Goal: Check status: Check status

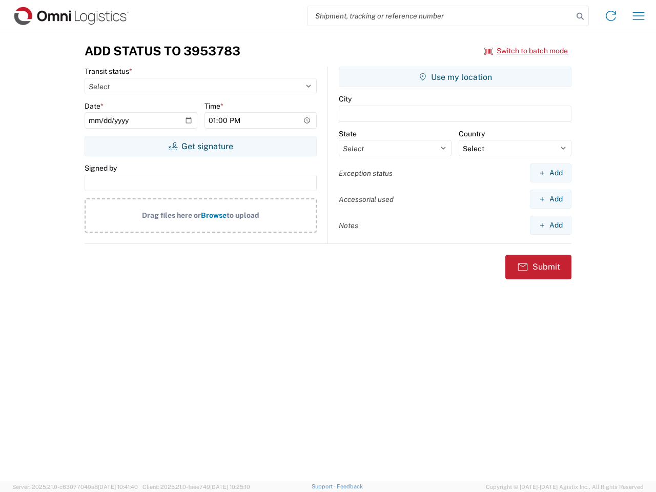
click at [441, 16] on input "search" at bounding box center [441, 15] width 266 height 19
click at [581, 16] on icon at bounding box center [580, 16] width 14 height 14
click at [611, 16] on icon at bounding box center [611, 16] width 16 height 16
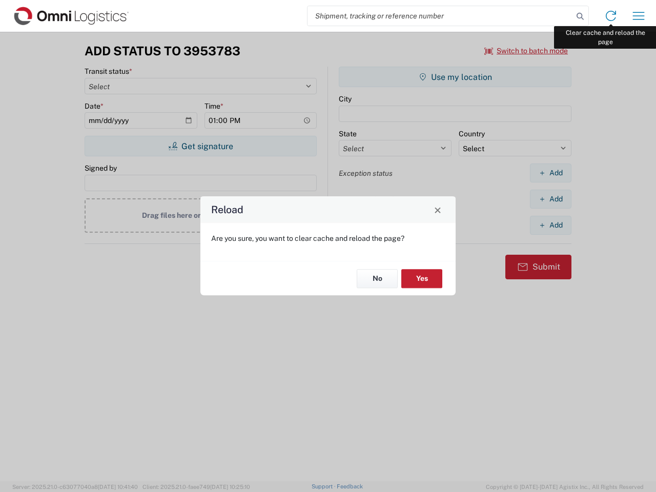
click at [639, 16] on div "Reload Are you sure, you want to clear cache and reload the page? No Yes" at bounding box center [328, 246] width 656 height 492
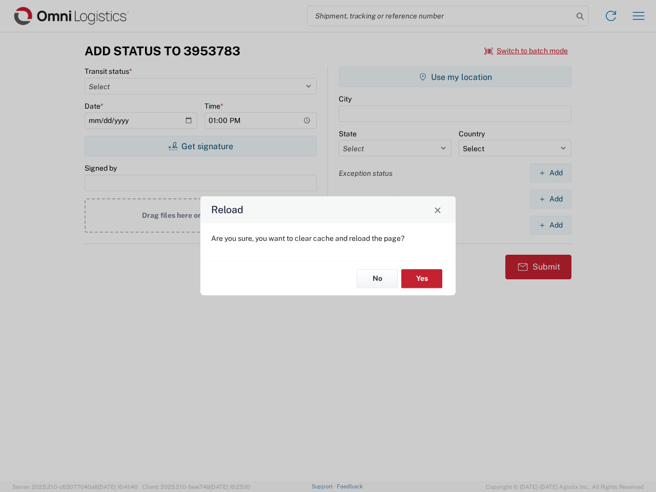
click at [527, 51] on div "Reload Are you sure, you want to clear cache and reload the page? No Yes" at bounding box center [328, 246] width 656 height 492
click at [201, 146] on div "Reload Are you sure, you want to clear cache and reload the page? No Yes" at bounding box center [328, 246] width 656 height 492
click at [455, 77] on div "Reload Are you sure, you want to clear cache and reload the page? No Yes" at bounding box center [328, 246] width 656 height 492
click at [551, 173] on div "Reload Are you sure, you want to clear cache and reload the page? No Yes" at bounding box center [328, 246] width 656 height 492
click at [551, 199] on div "Reload Are you sure, you want to clear cache and reload the page? No Yes" at bounding box center [328, 246] width 656 height 492
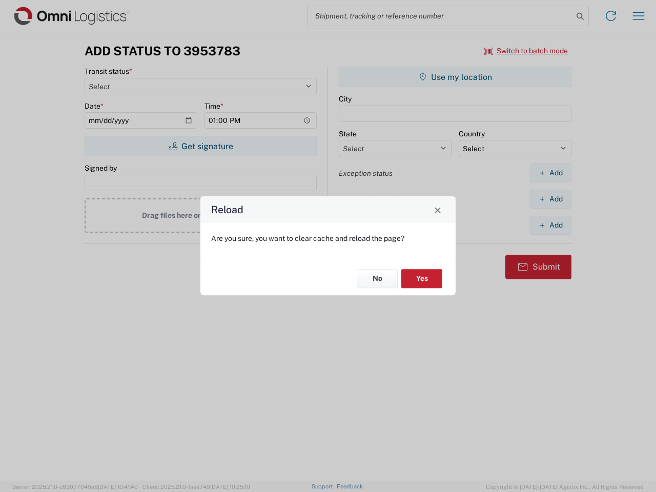
click at [551, 225] on div "Reload Are you sure, you want to clear cache and reload the page? No Yes" at bounding box center [328, 246] width 656 height 492
